Goal: Find specific page/section: Find specific page/section

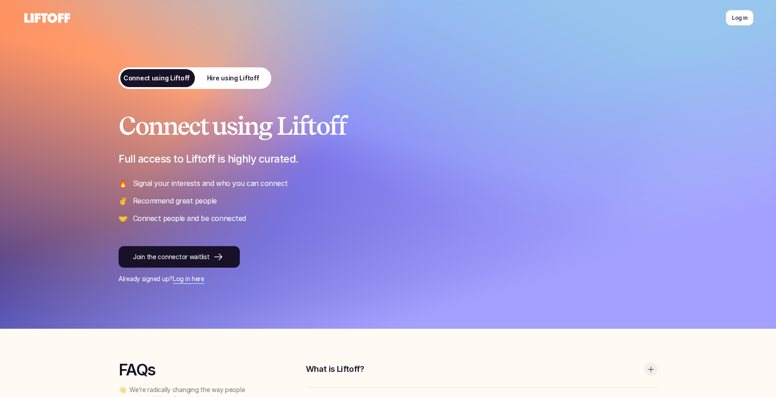
click at [216, 79] on p "Hire using Liftoff" at bounding box center [233, 78] width 53 height 9
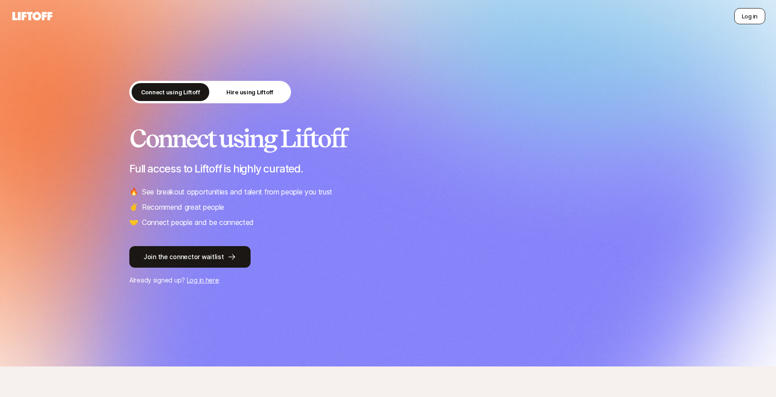
click at [752, 13] on button "Log in" at bounding box center [749, 16] width 31 height 16
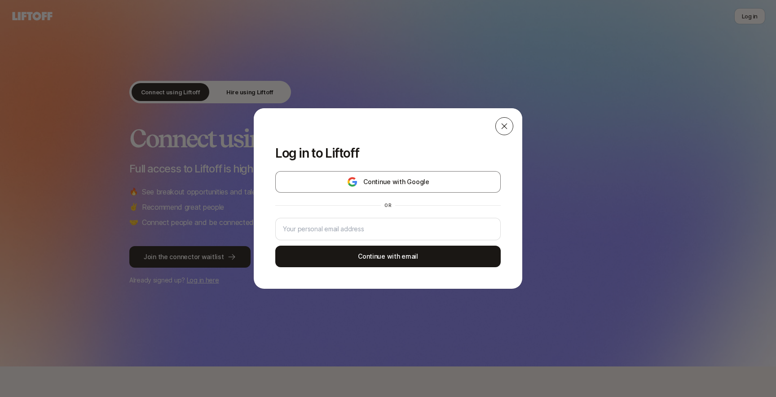
click at [510, 130] on div at bounding box center [504, 126] width 18 height 18
